Goal: Task Accomplishment & Management: Manage account settings

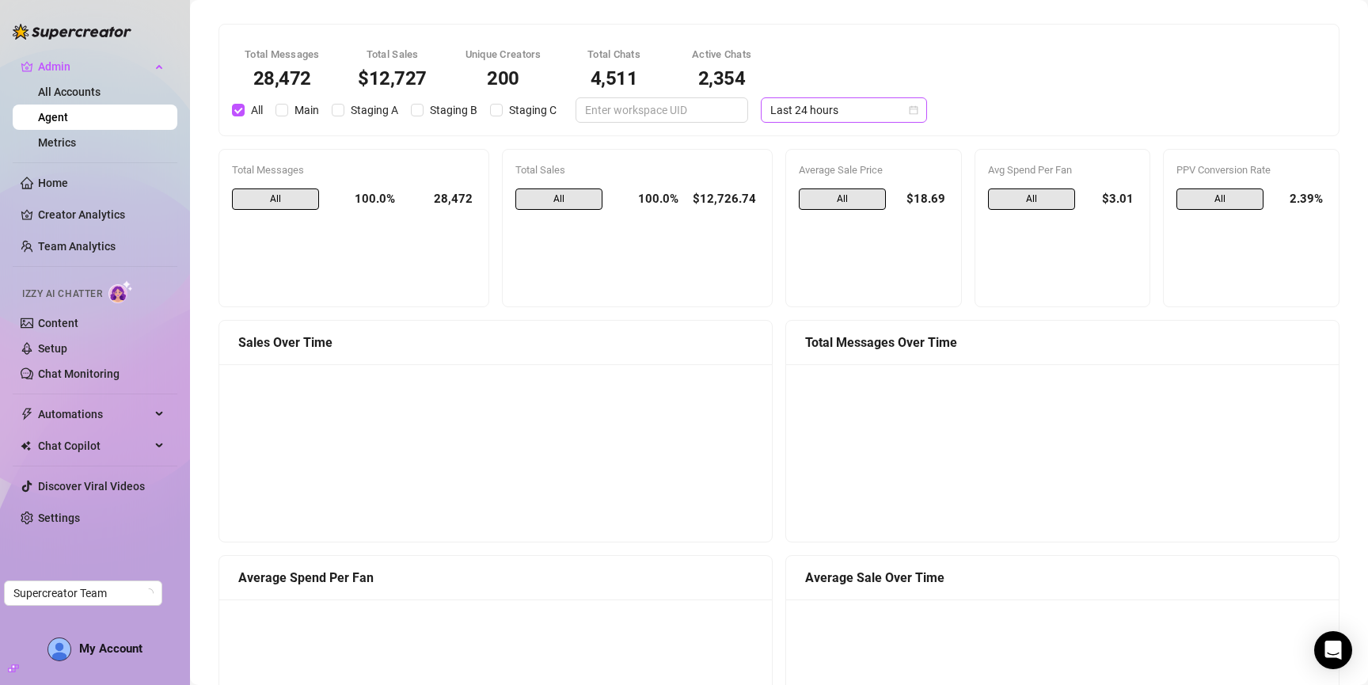
click at [842, 119] on div "Total Messages 28,472 Total Sales $12,727 Unique Creators 200 Total Chats 4,511…" at bounding box center [779, 80] width 1120 height 111
click at [842, 105] on span "Last 24 hours" at bounding box center [843, 110] width 147 height 24
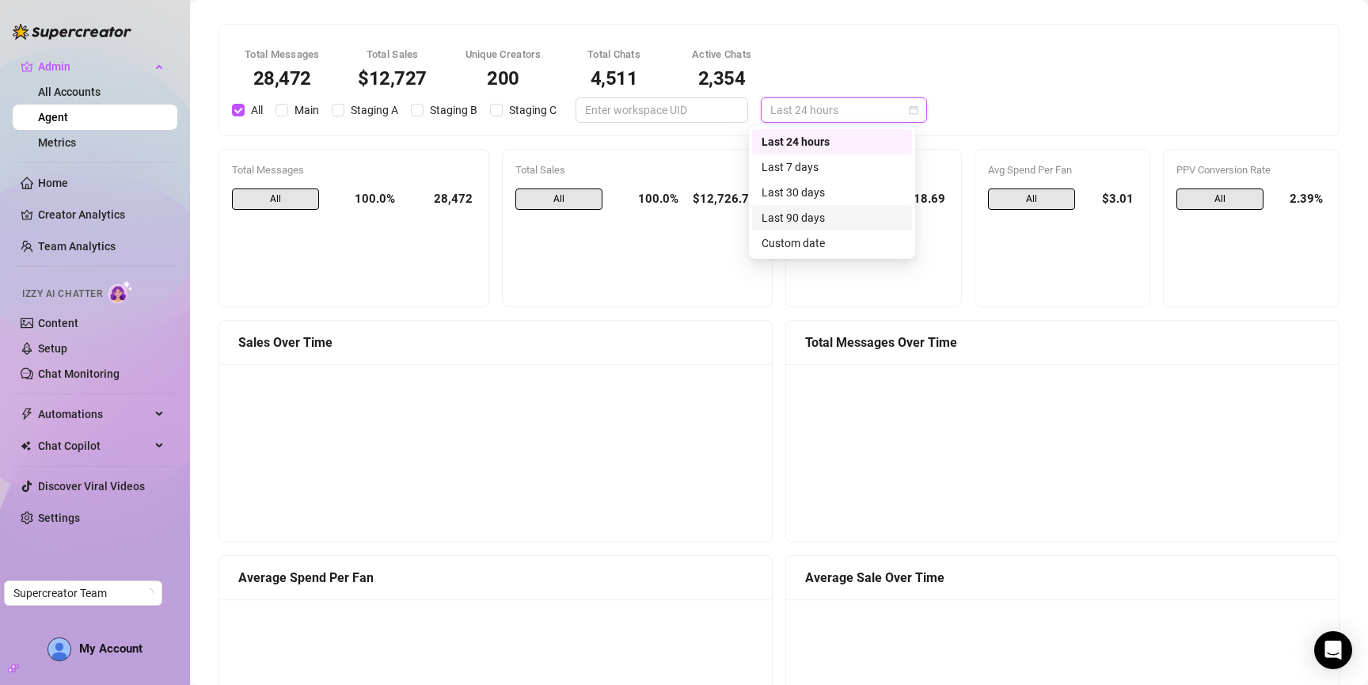
click at [822, 214] on div "Last 90 days" at bounding box center [832, 217] width 141 height 17
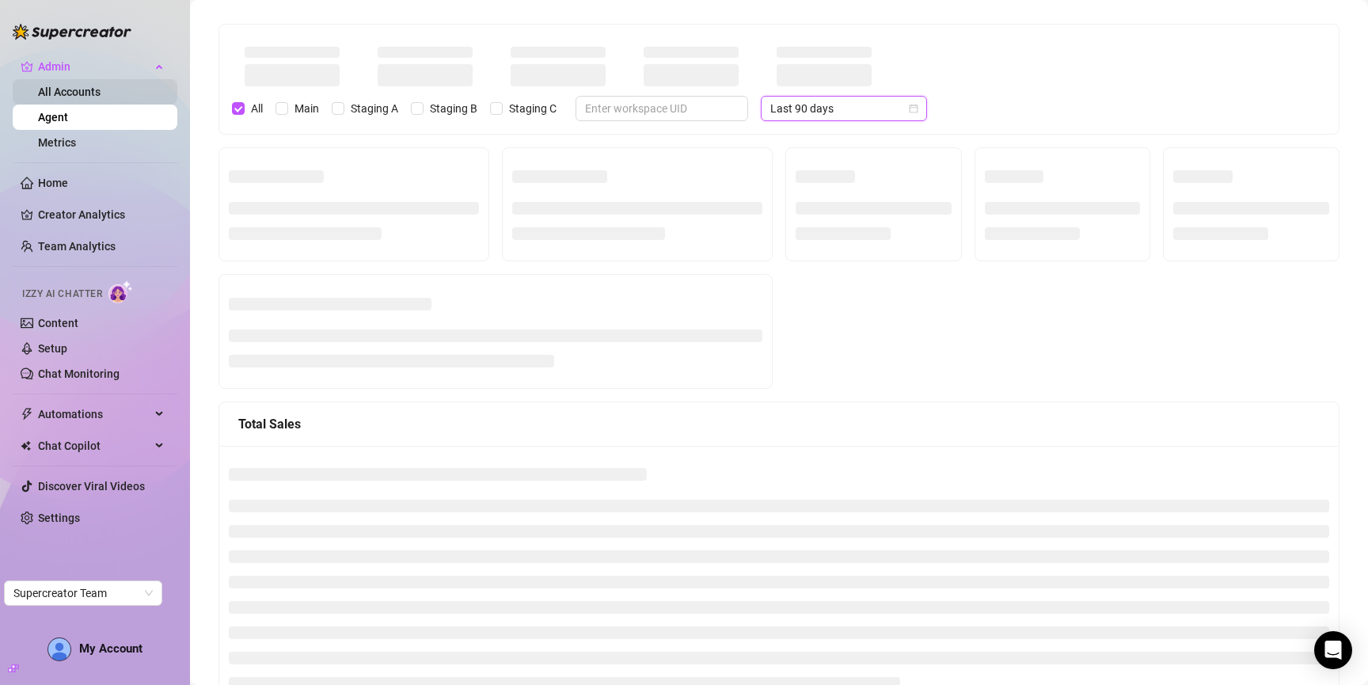
click at [81, 93] on link "All Accounts" at bounding box center [69, 92] width 63 height 13
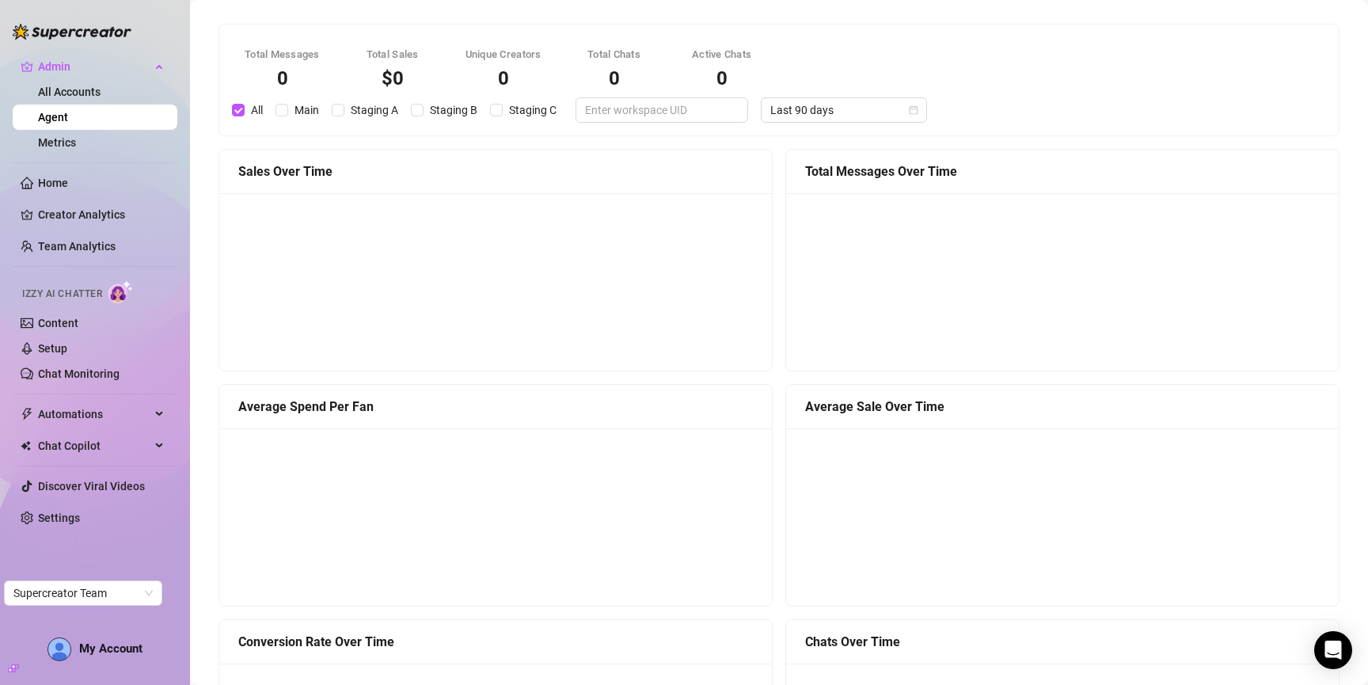
drag, startPoint x: 44, startPoint y: 148, endPoint x: 74, endPoint y: 117, distance: 42.6
click at [45, 148] on link "Metrics" at bounding box center [57, 142] width 38 height 13
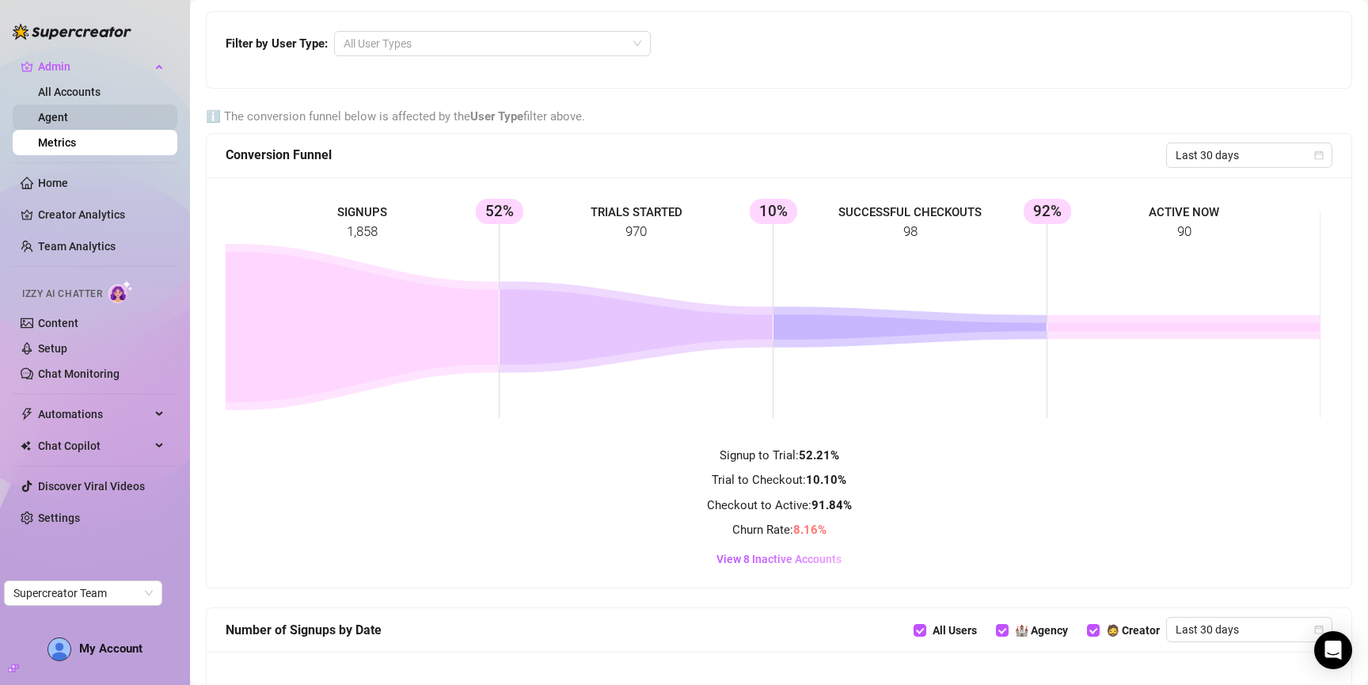
click at [68, 116] on link "Agent" at bounding box center [53, 117] width 30 height 13
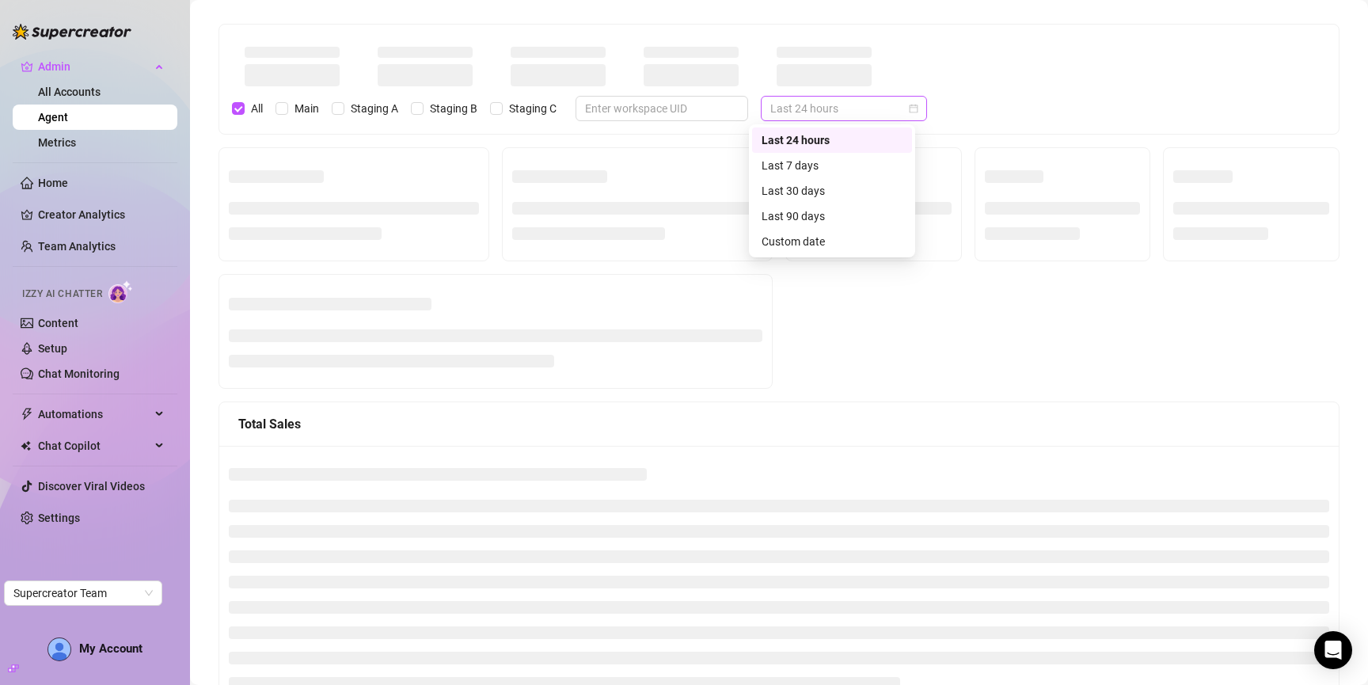
click at [850, 120] on div "Last 24 hours" at bounding box center [844, 108] width 166 height 25
click at [827, 210] on div "Last 90 days" at bounding box center [832, 215] width 141 height 17
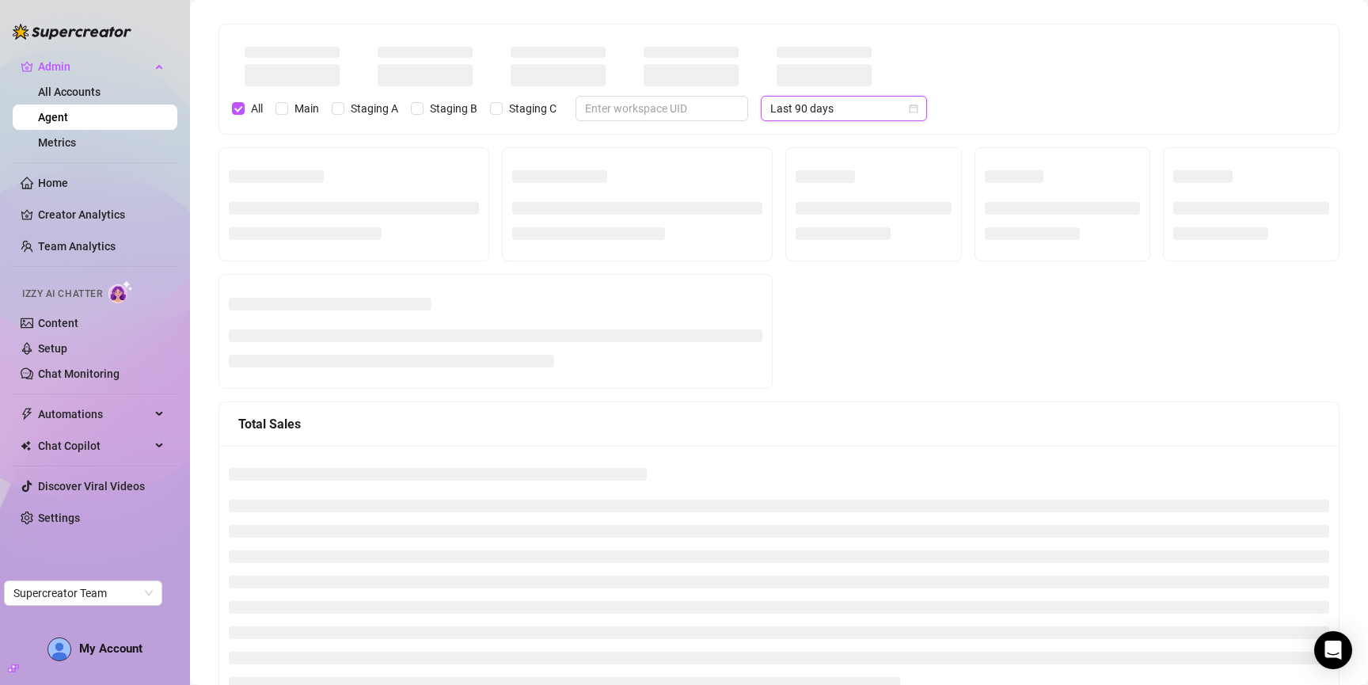
click at [785, 108] on span "Last 90 days" at bounding box center [843, 109] width 147 height 24
click at [813, 185] on div "Last 30 days" at bounding box center [832, 190] width 141 height 17
click at [824, 109] on span "Last 30 days" at bounding box center [843, 109] width 147 height 24
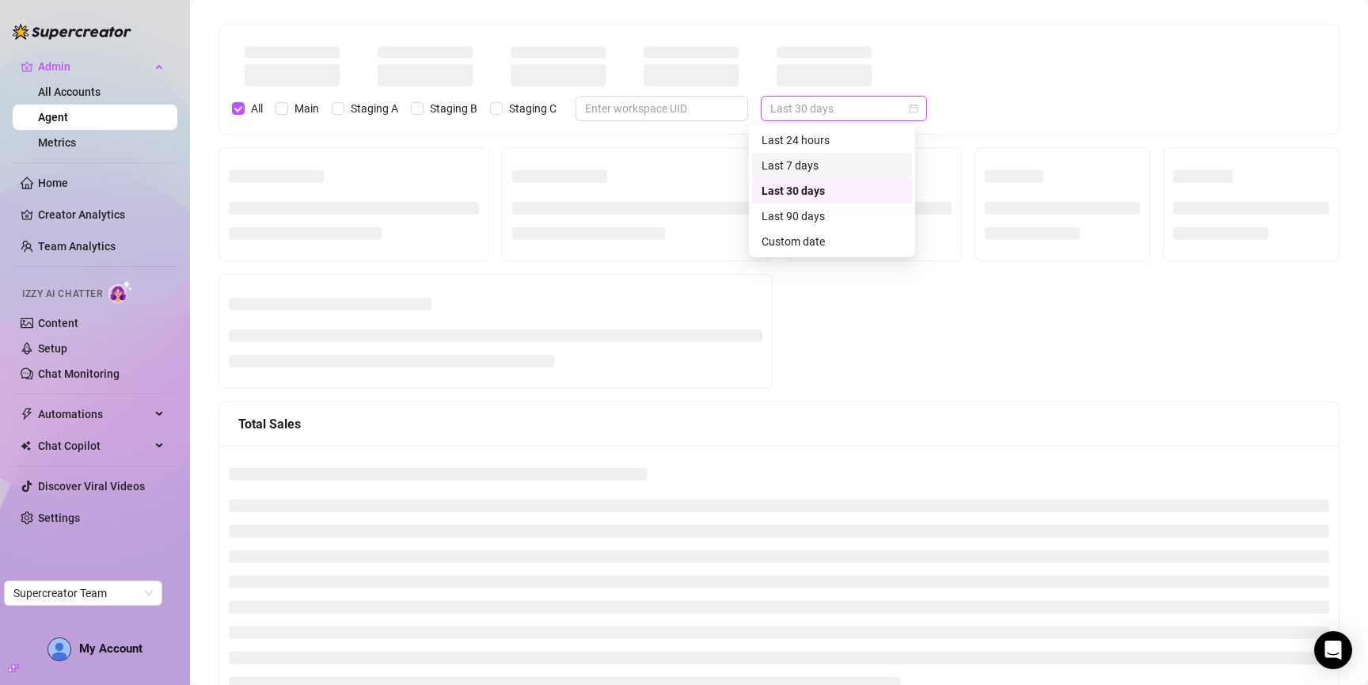
click at [799, 173] on div "Last 7 days" at bounding box center [832, 165] width 141 height 17
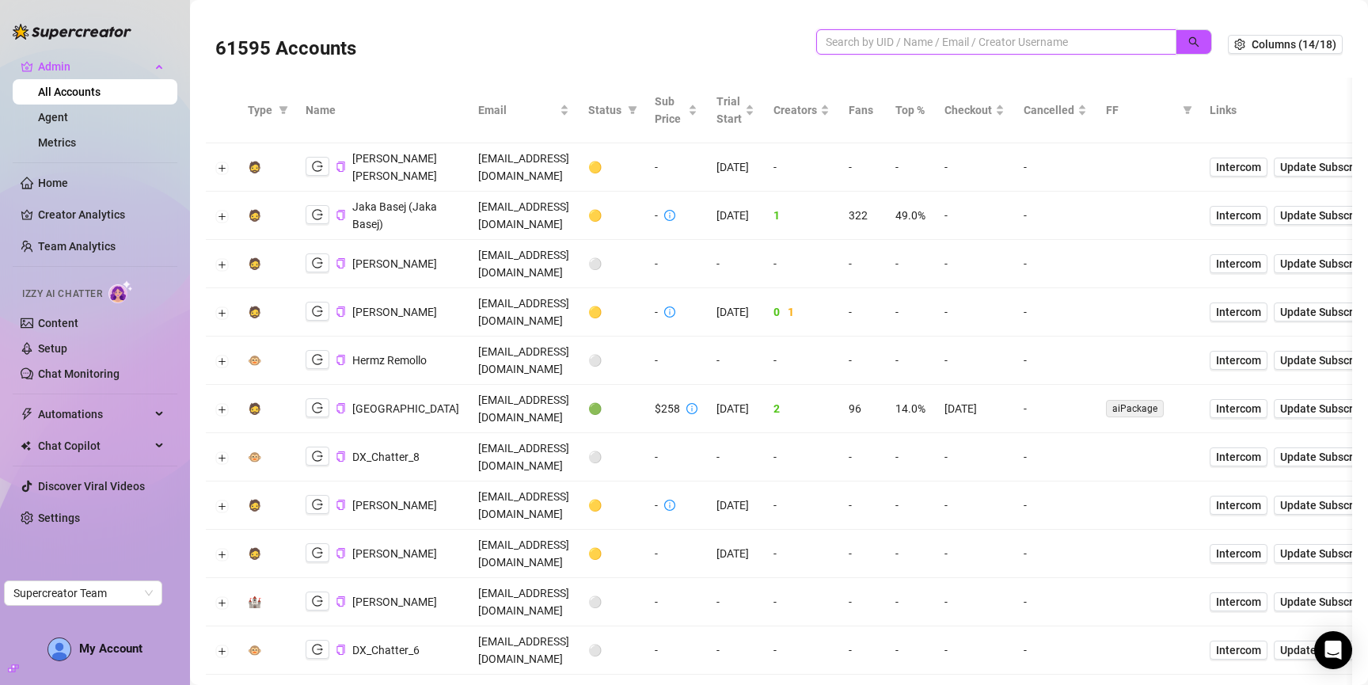
click at [956, 46] on input "search" at bounding box center [990, 41] width 329 height 17
paste input "TCMQ9qDpqMcoM7A0H1EkbzyYMeF2"
click at [1183, 50] on button "button" at bounding box center [1194, 41] width 36 height 25
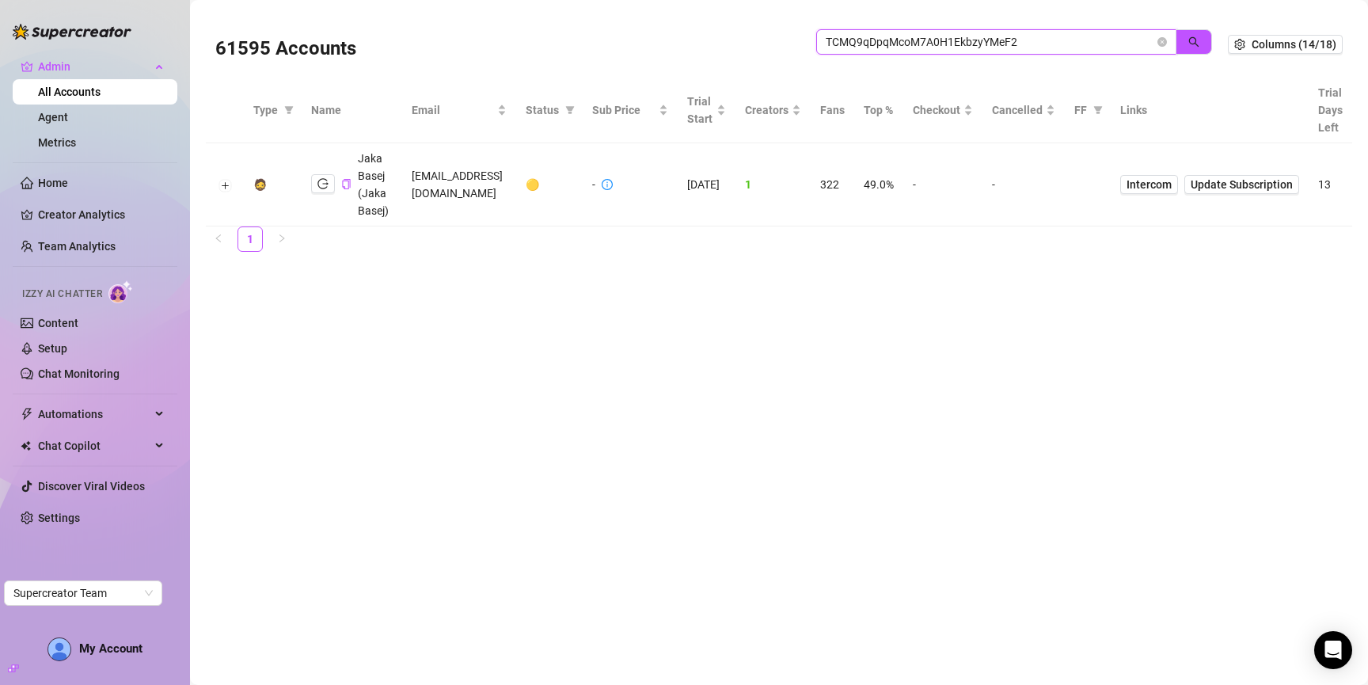
click at [987, 43] on input "TCMQ9qDpqMcoM7A0H1EkbzyYMeF2" at bounding box center [990, 41] width 329 height 17
click at [988, 43] on input "TCMQ9qDpqMcoM7A0H1EkbzyYMeF2" at bounding box center [990, 41] width 329 height 17
paste input "rscySGF65Bduq1PYr4G5BappMvf"
click at [1197, 40] on icon "search" at bounding box center [1194, 41] width 11 height 11
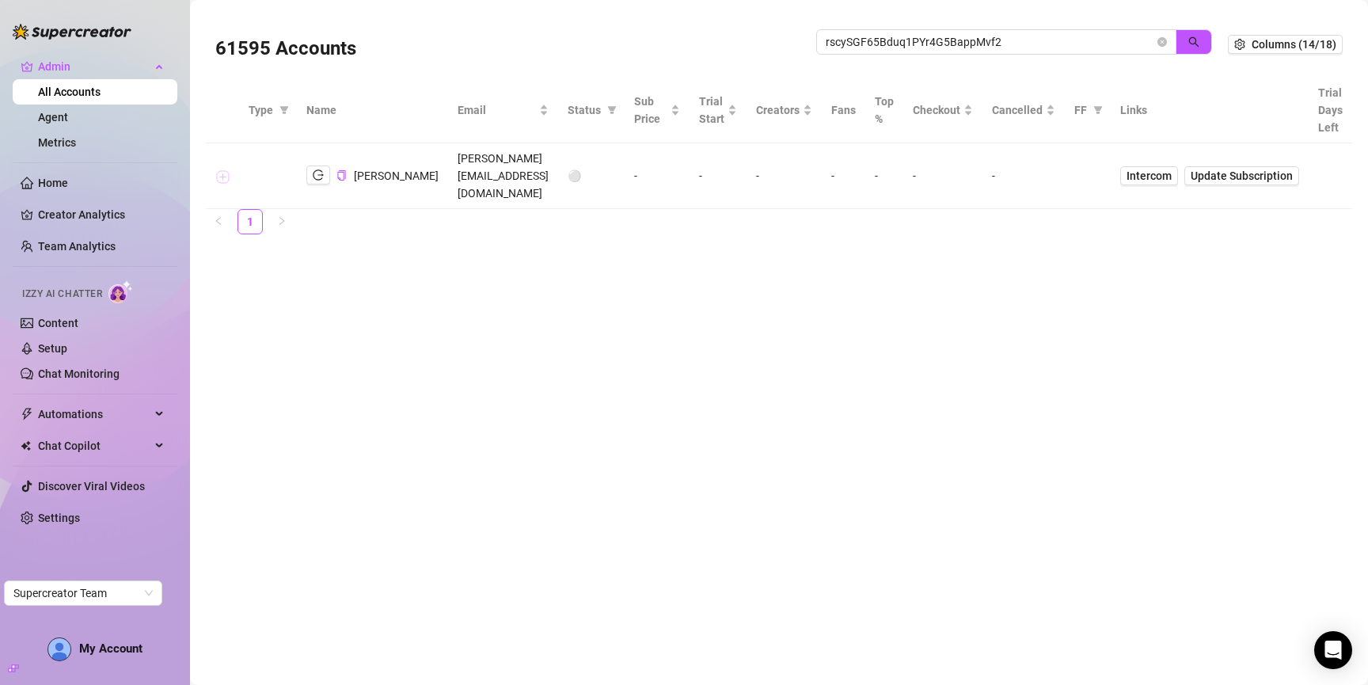
click at [224, 170] on button "Expand row" at bounding box center [222, 176] width 13 height 13
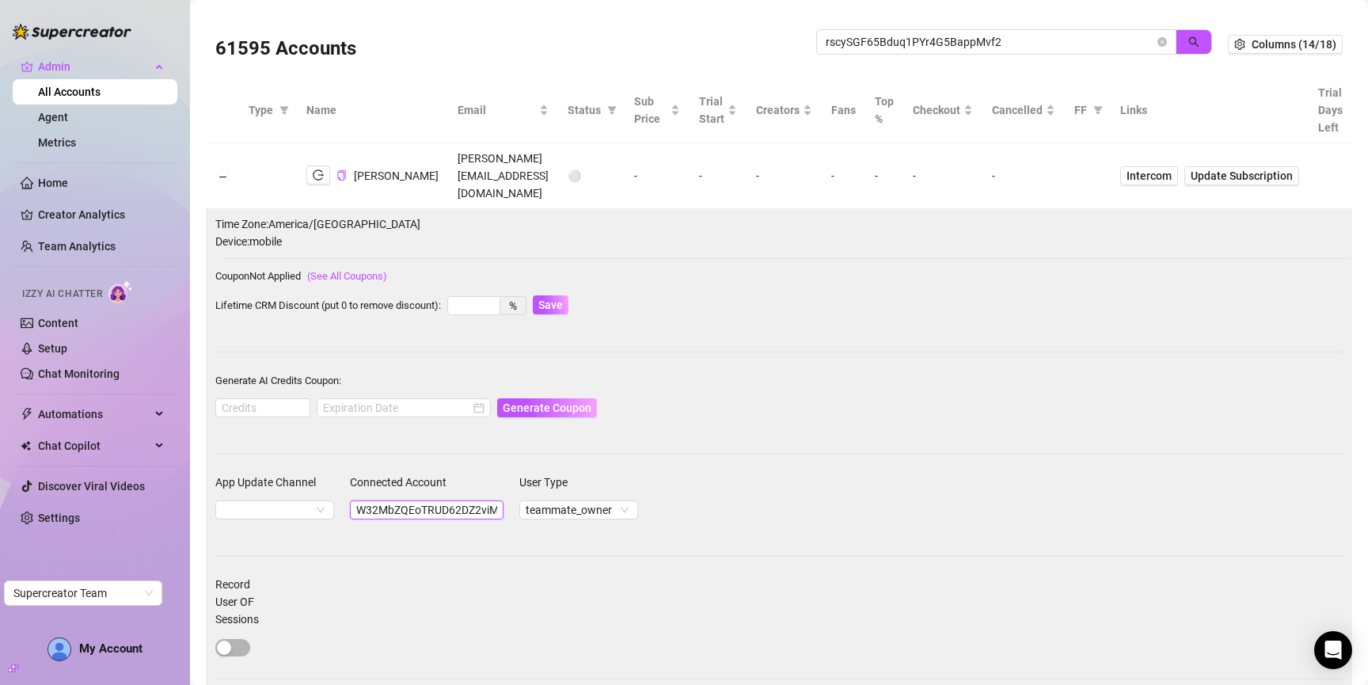
click at [412, 500] on input "W32MbZQEoTRUD62DZ2viM2j6V9G3" at bounding box center [427, 509] width 154 height 19
click at [999, 44] on input "rscySGF65Bduq1PYr4G5BappMvf2" at bounding box center [990, 41] width 329 height 17
paste input "W32MbZQEoTRUD62DZ2viM2j6V9G3"
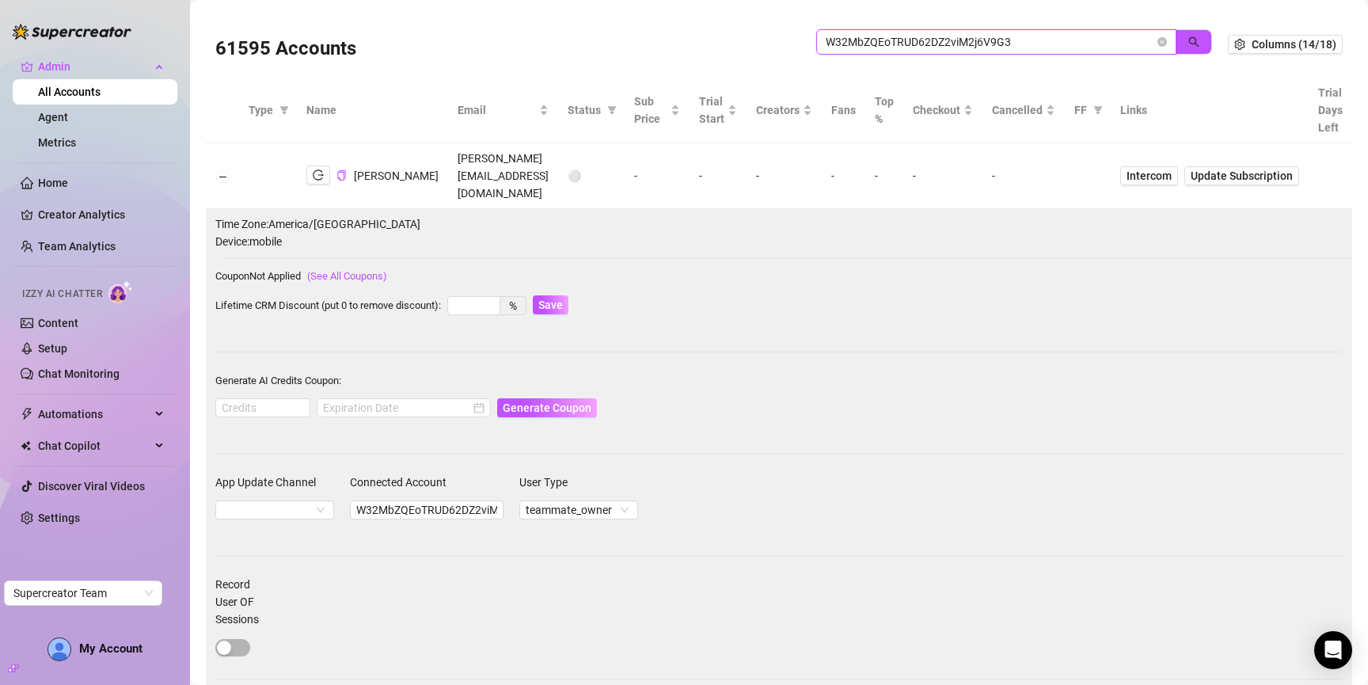
type input "W32MbZQEoTRUD62DZ2viM2j6V9G3"
drag, startPoint x: 1200, startPoint y: 40, endPoint x: 1192, endPoint y: 40, distance: 8.0
click at [1200, 40] on span "W32MbZQEoTRUD62DZ2viM2j6V9G3" at bounding box center [1014, 41] width 396 height 25
click at [1189, 40] on button "button" at bounding box center [1194, 41] width 36 height 25
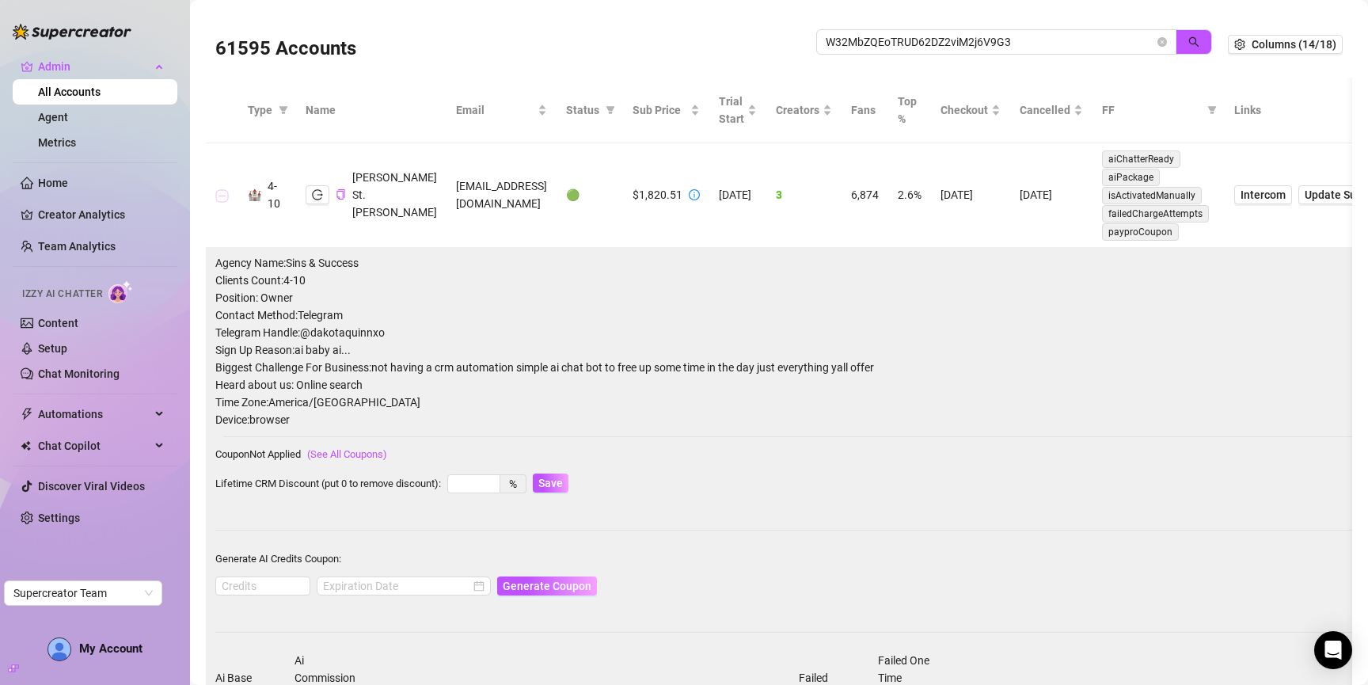
click at [221, 190] on button "Collapse row" at bounding box center [222, 196] width 13 height 13
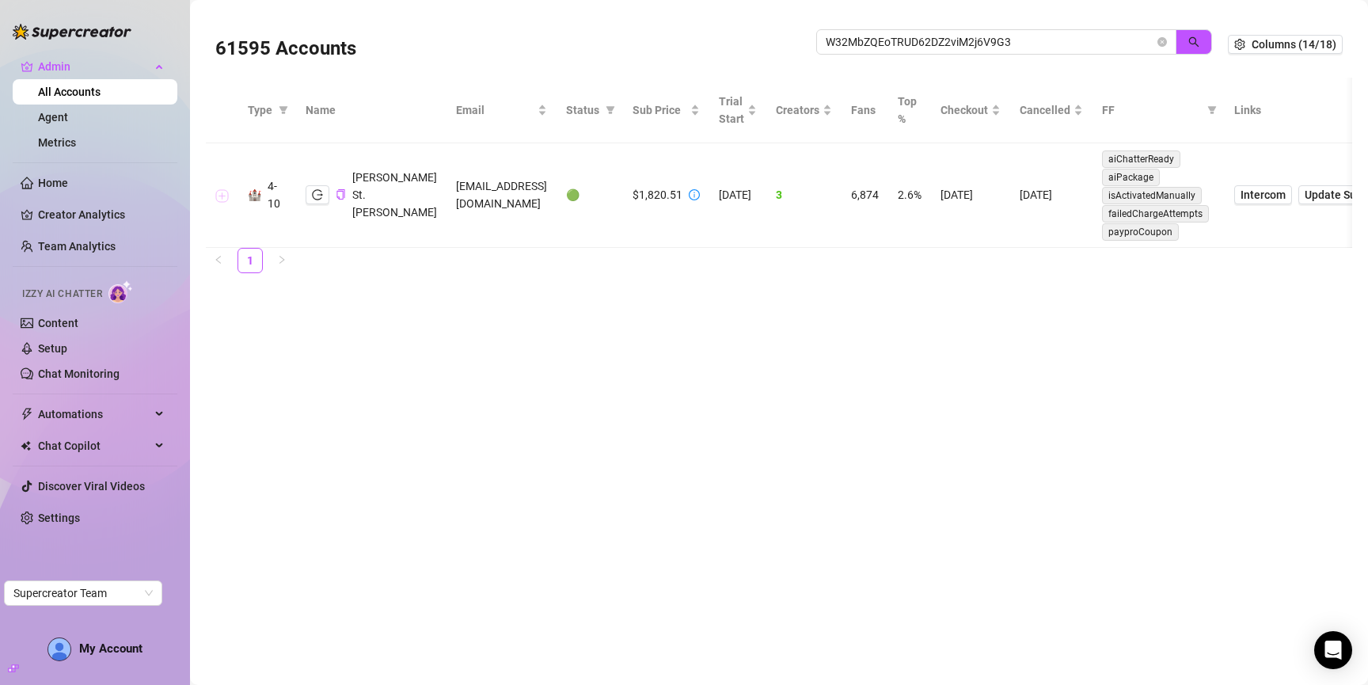
drag, startPoint x: 1163, startPoint y: 41, endPoint x: 1156, endPoint y: 0, distance: 41.8
click at [1163, 41] on icon "close-circle" at bounding box center [1163, 42] width 10 height 10
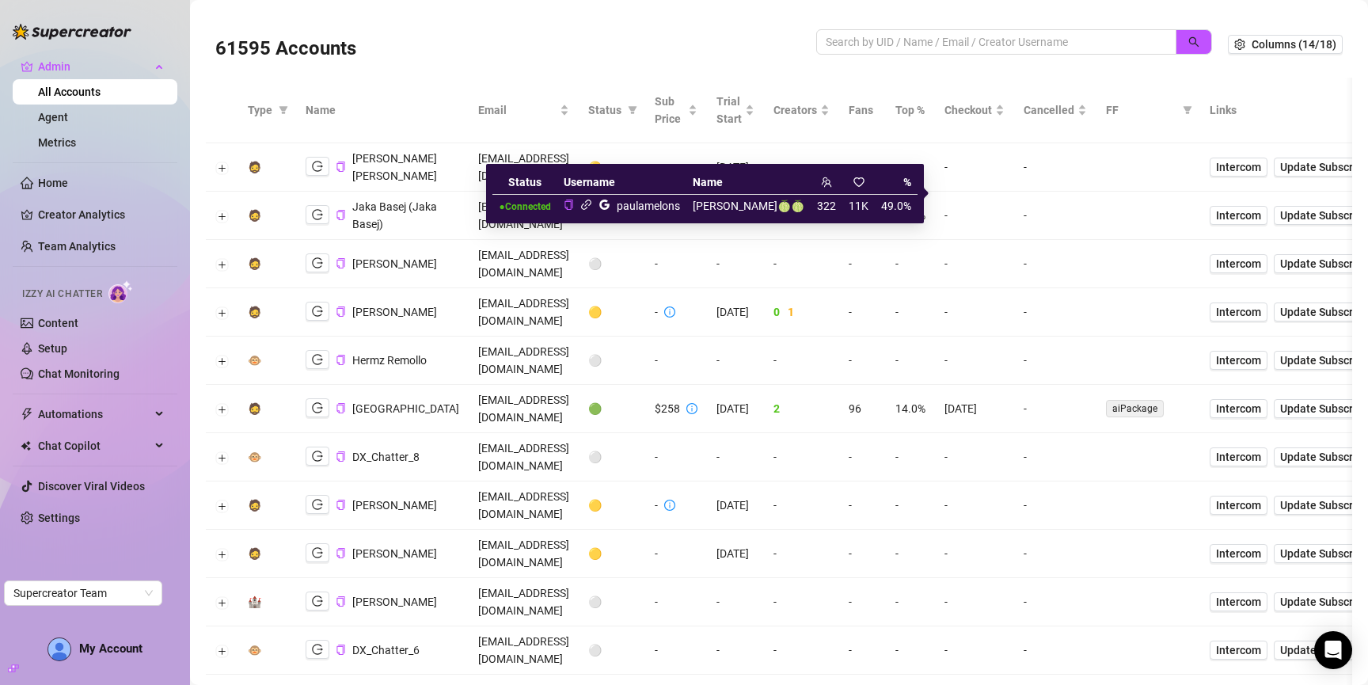
click at [592, 204] on icon "link" at bounding box center [586, 205] width 12 height 12
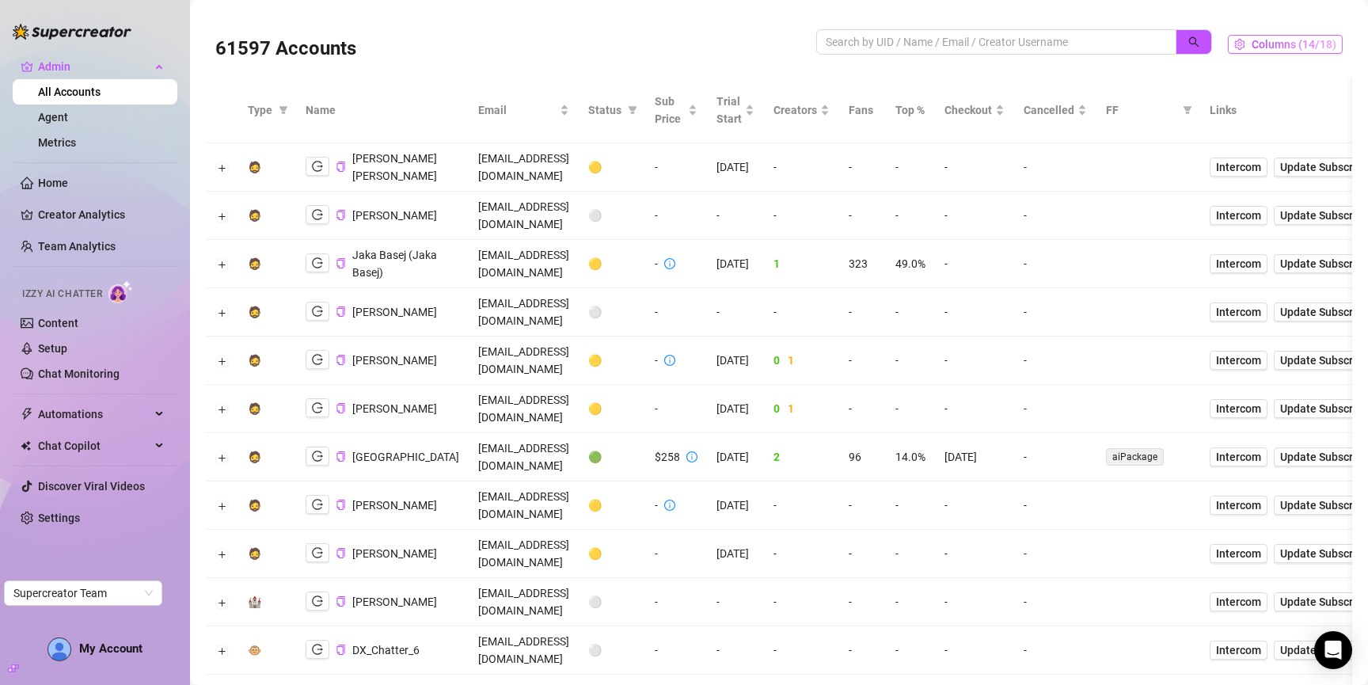
click at [1239, 47] on button "Columns (14/18)" at bounding box center [1285, 44] width 115 height 19
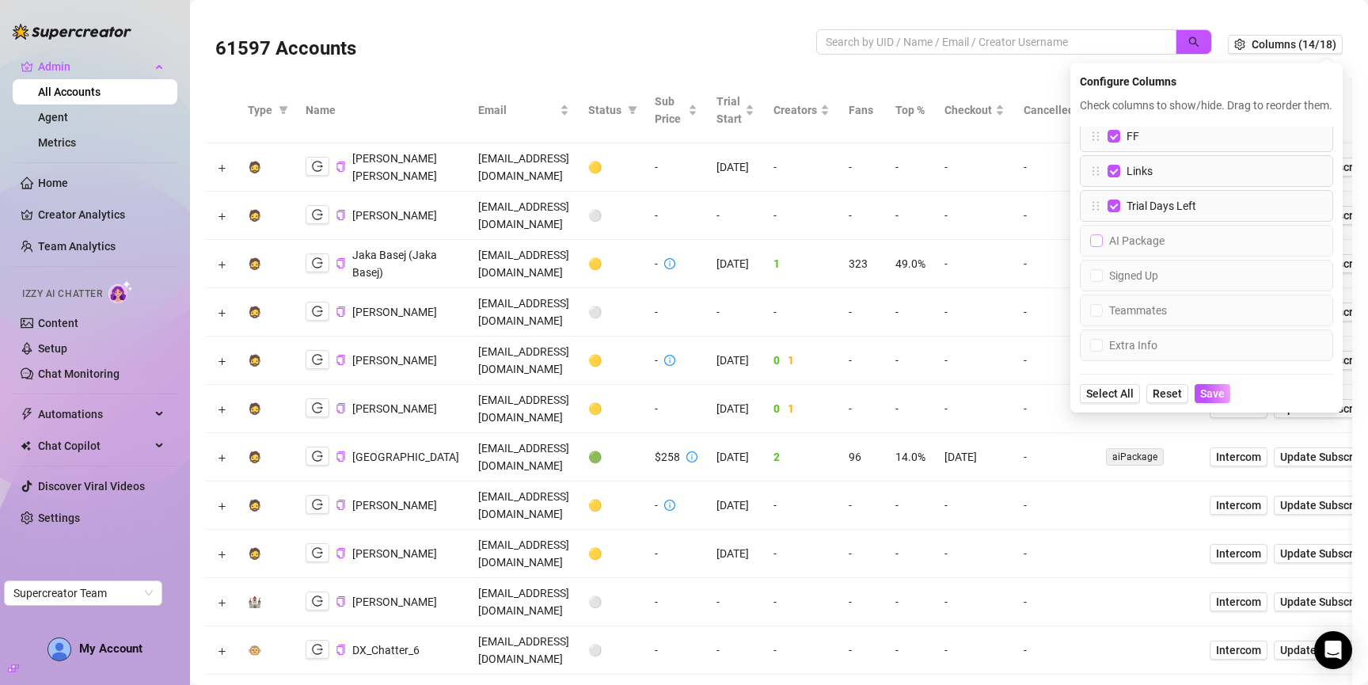
click at [1090, 247] on input "AI Package" at bounding box center [1096, 240] width 13 height 13
click at [1090, 317] on input "Teammates" at bounding box center [1096, 310] width 13 height 13
click at [1090, 352] on input "Extra Info" at bounding box center [1096, 345] width 13 height 13
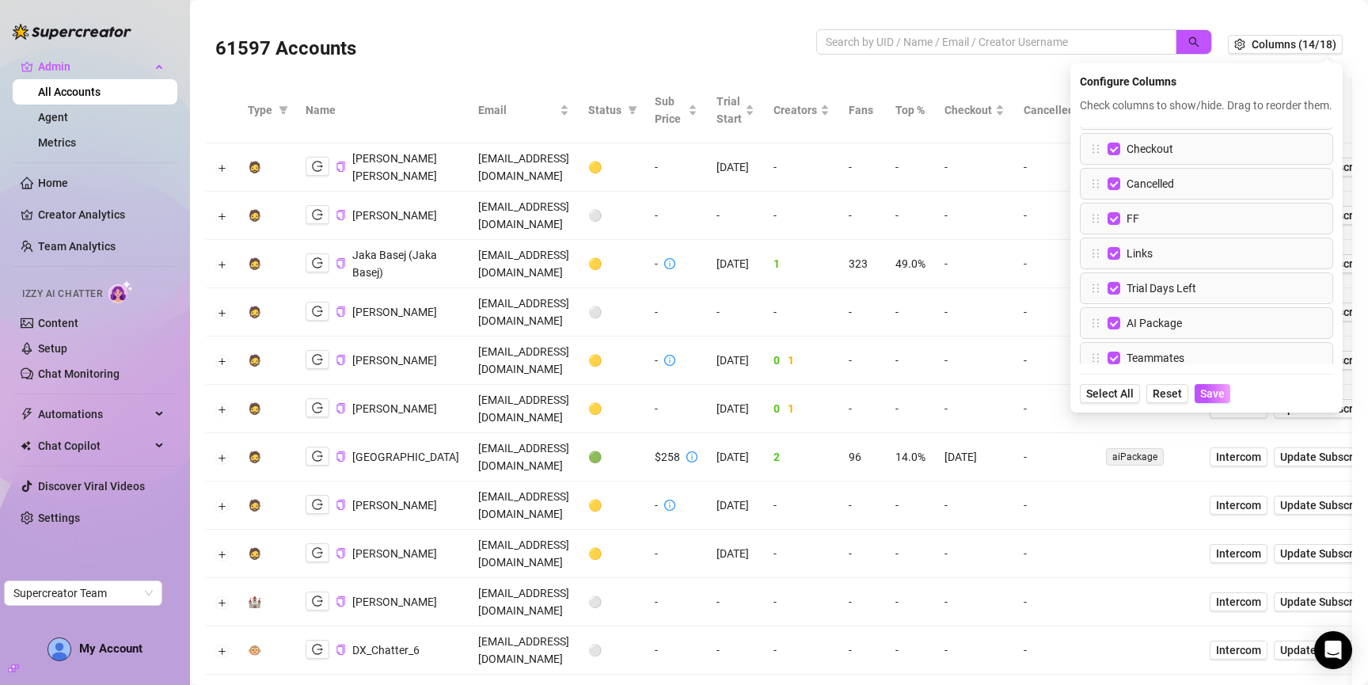
drag, startPoint x: 1200, startPoint y: 413, endPoint x: 1087, endPoint y: 461, distance: 122.1
click at [1200, 400] on span "Save" at bounding box center [1212, 393] width 25 height 13
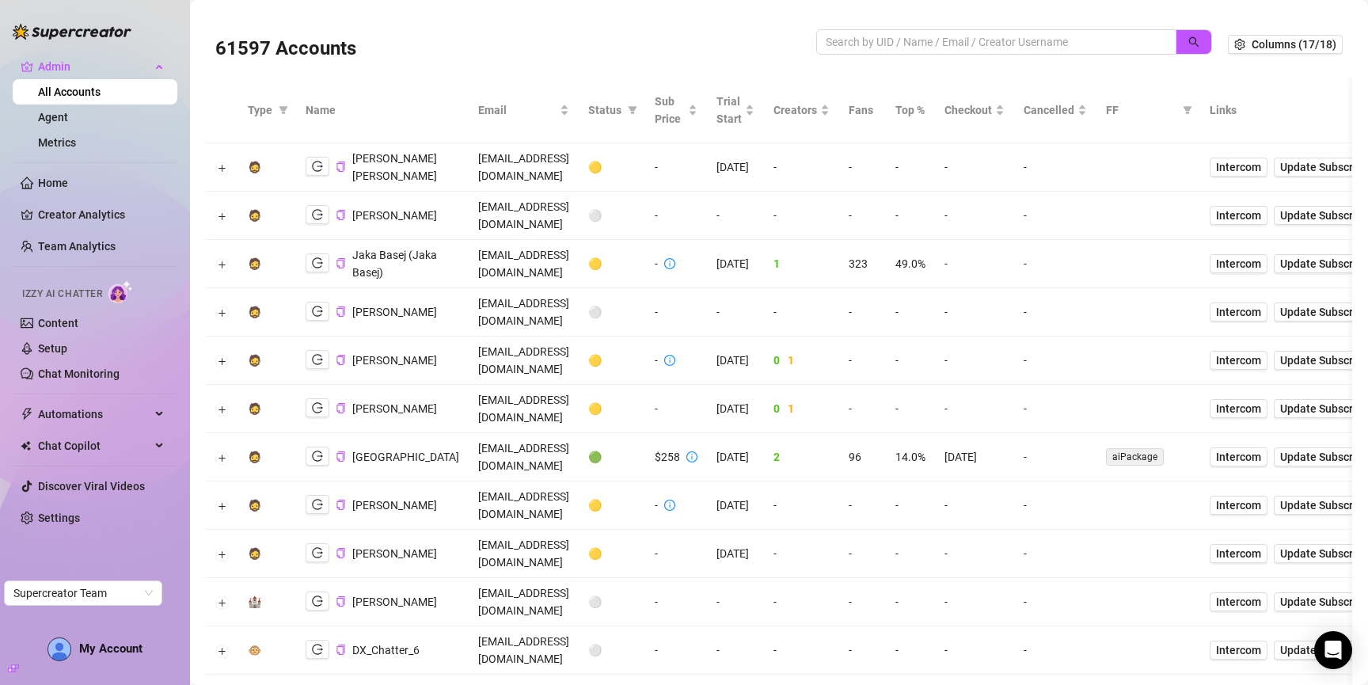
scroll to position [0, 479]
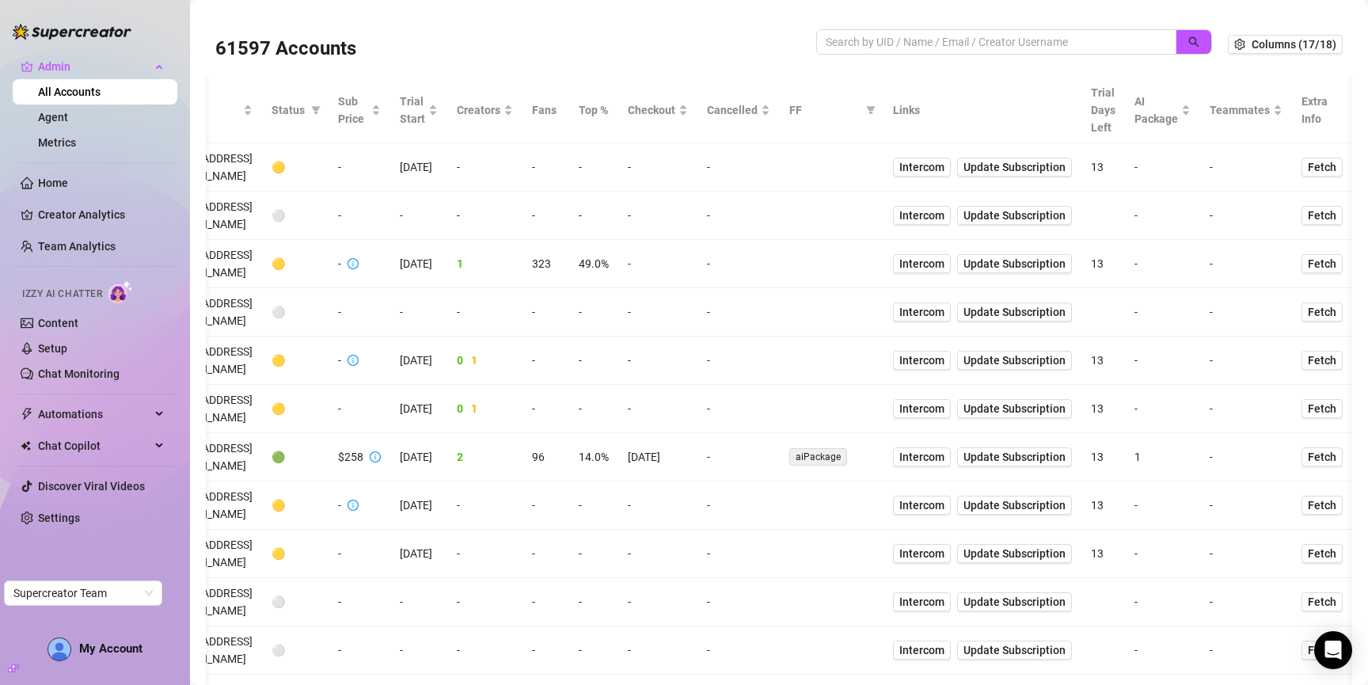
drag, startPoint x: 868, startPoint y: 541, endPoint x: 1350, endPoint y: 495, distance: 484.4
click at [1361, 504] on div "61597 Accounts Columns (17/18) Type Name Email Status Sub Price Trial Start Cre…" at bounding box center [779, 342] width 1178 height 685
click at [1207, 385] on td "-" at bounding box center [1246, 409] width 92 height 48
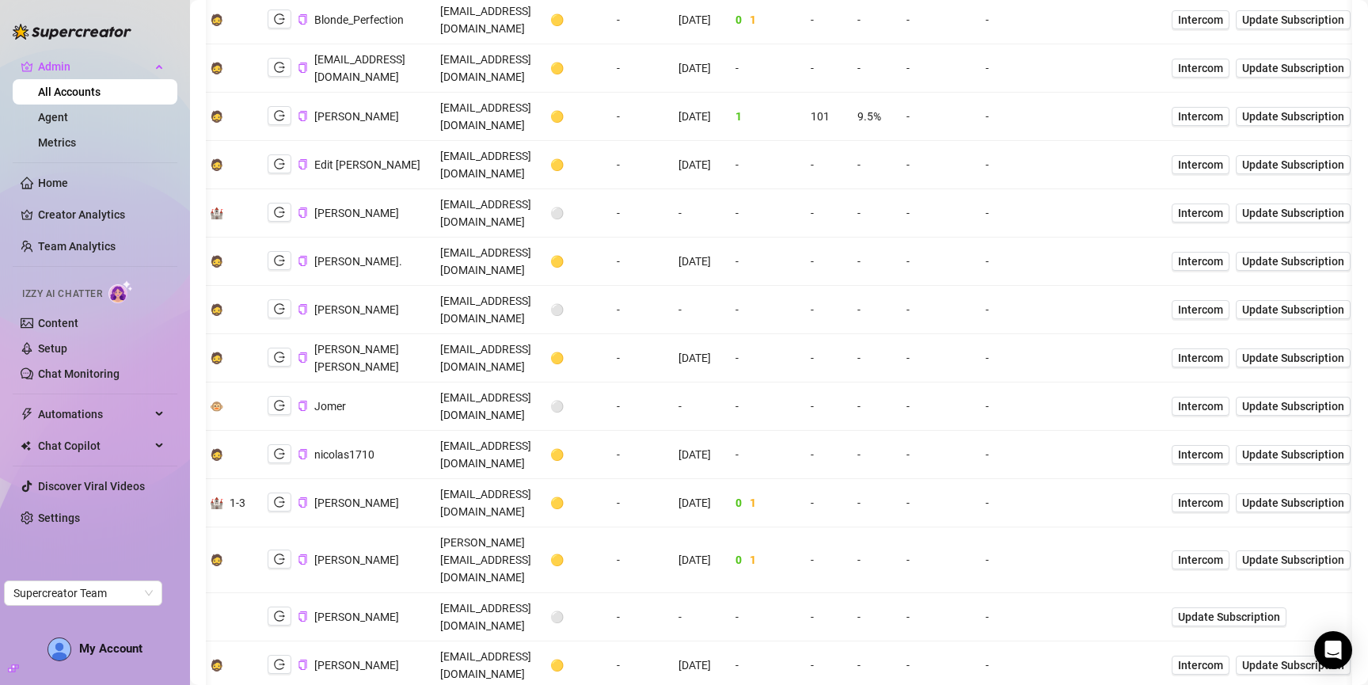
scroll to position [0, 0]
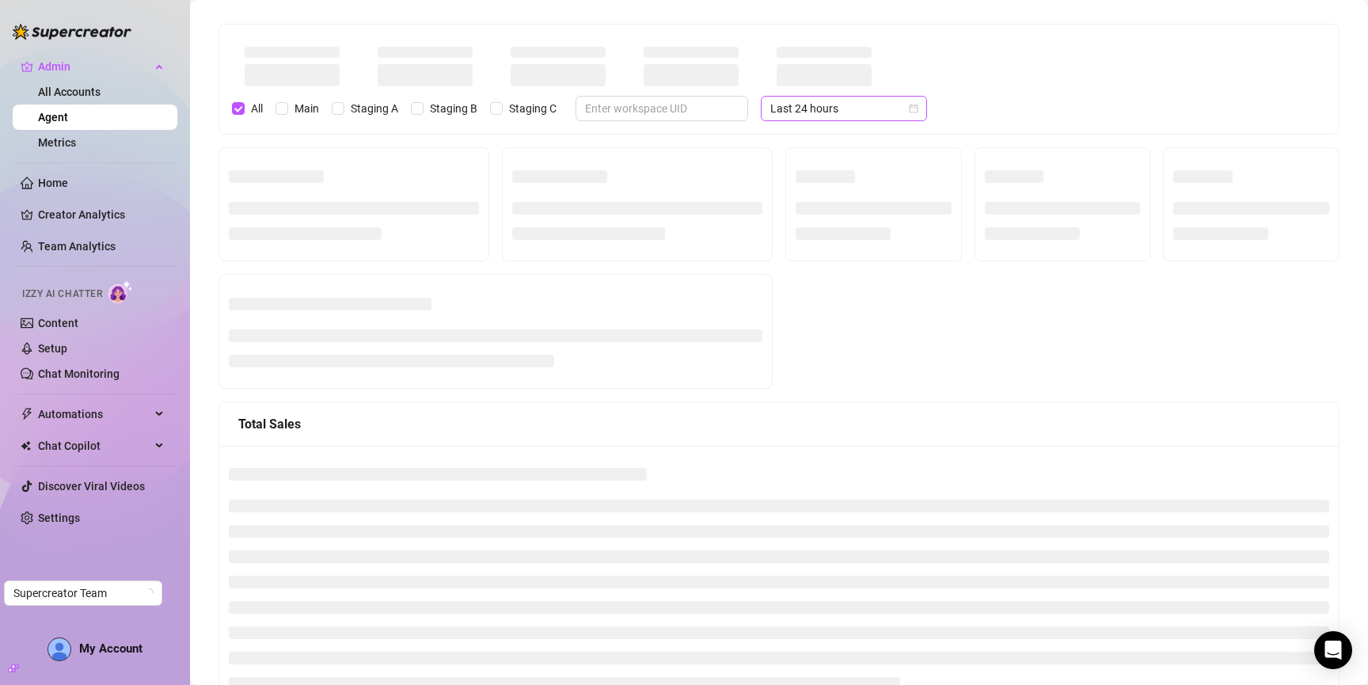
click at [842, 108] on span "Last 24 hours" at bounding box center [843, 109] width 147 height 24
click at [828, 116] on span "Last 24 hours" at bounding box center [843, 109] width 147 height 24
click at [808, 163] on div at bounding box center [874, 204] width 156 height 93
click at [811, 120] on div "Last 24 hours" at bounding box center [844, 108] width 166 height 25
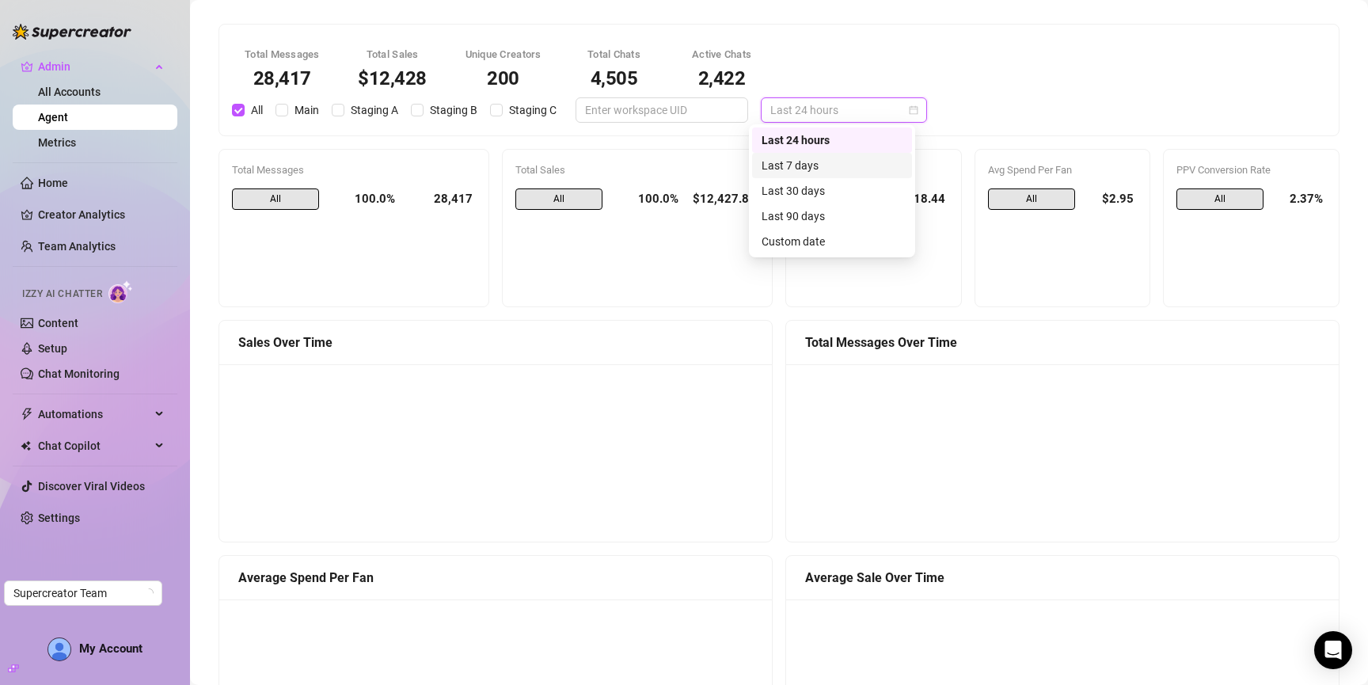
click at [808, 165] on div "Last 7 days" at bounding box center [832, 165] width 141 height 17
